Goal: Task Accomplishment & Management: Manage account settings

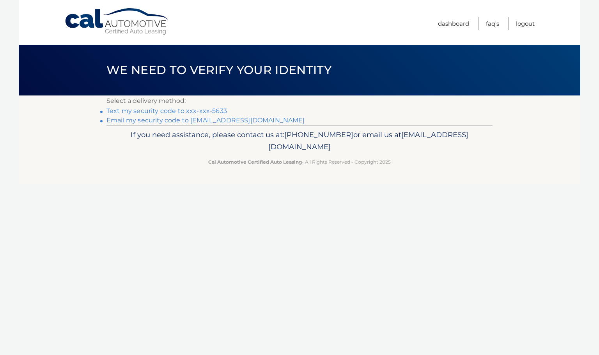
click at [204, 109] on link "Text my security code to xxx-xxx-5633" at bounding box center [166, 110] width 120 height 7
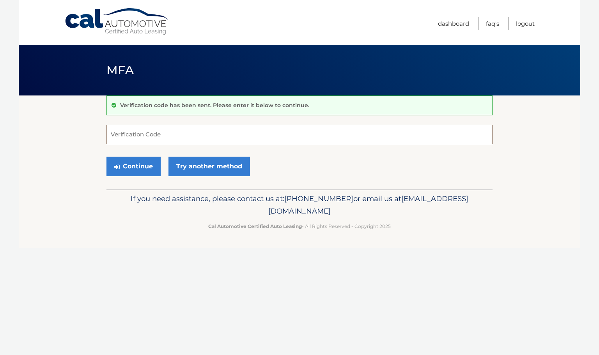
click at [200, 131] on input "Verification Code" at bounding box center [299, 134] width 386 height 19
type input "106352"
click at [142, 169] on button "Continue" at bounding box center [133, 166] width 54 height 19
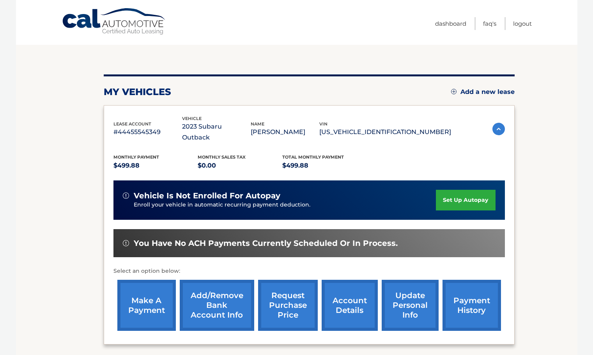
scroll to position [117, 0]
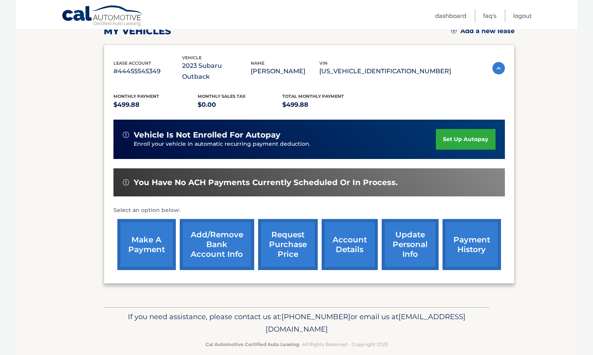
click at [139, 231] on link "make a payment" at bounding box center [146, 244] width 58 height 51
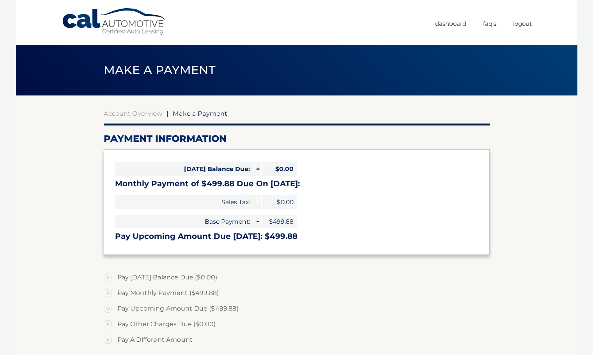
select select "N2YyNTVjYWEtYWZmMi00N2M1LTlhOWUtMDlkMWI5NmVjZGJl"
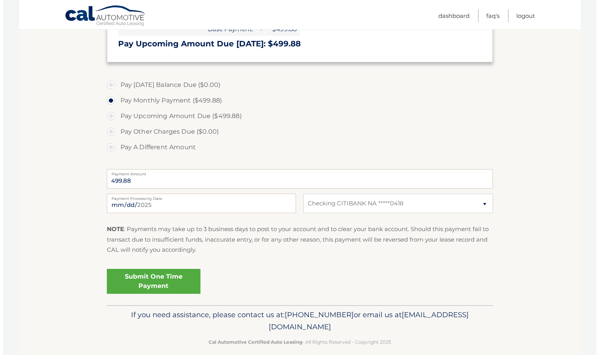
scroll to position [195, 0]
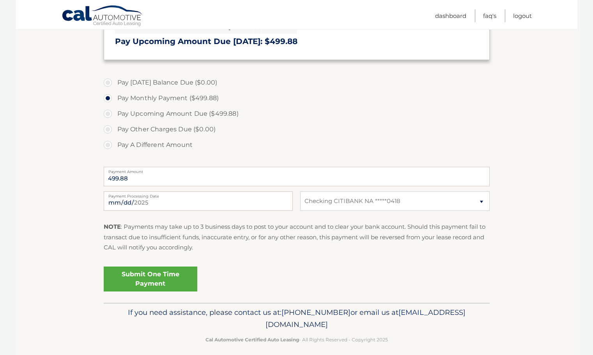
click at [179, 276] on link "Submit One Time Payment" at bounding box center [151, 279] width 94 height 25
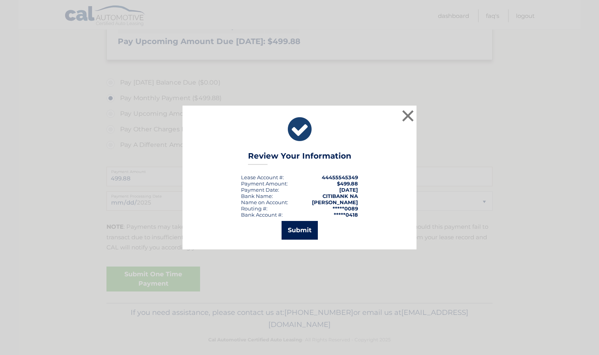
click at [303, 228] on button "Submit" at bounding box center [300, 230] width 36 height 19
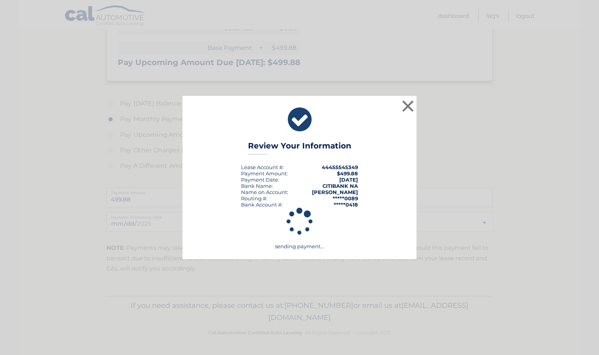
scroll to position [174, 0]
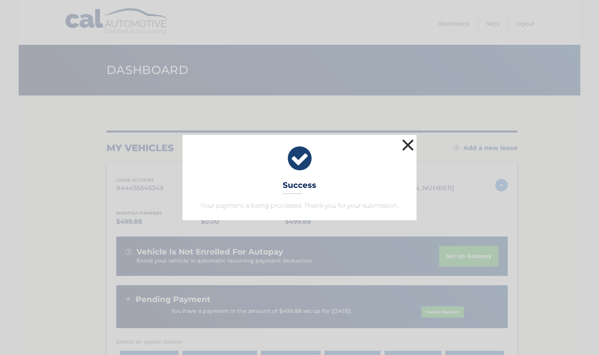
click at [407, 143] on button "×" at bounding box center [408, 145] width 16 height 16
click at [407, 143] on div "my vehicles Add a new lease" at bounding box center [311, 148] width 411 height 12
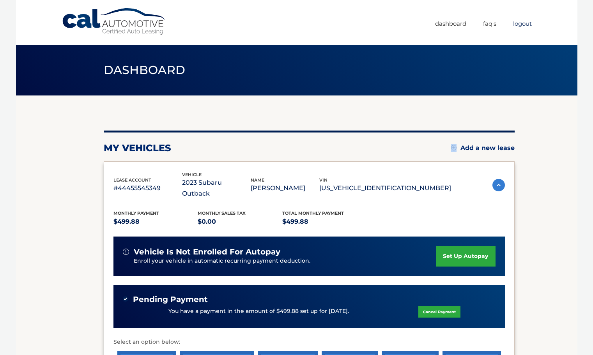
click at [530, 24] on link "Logout" at bounding box center [522, 23] width 19 height 13
